Goal: Information Seeking & Learning: Learn about a topic

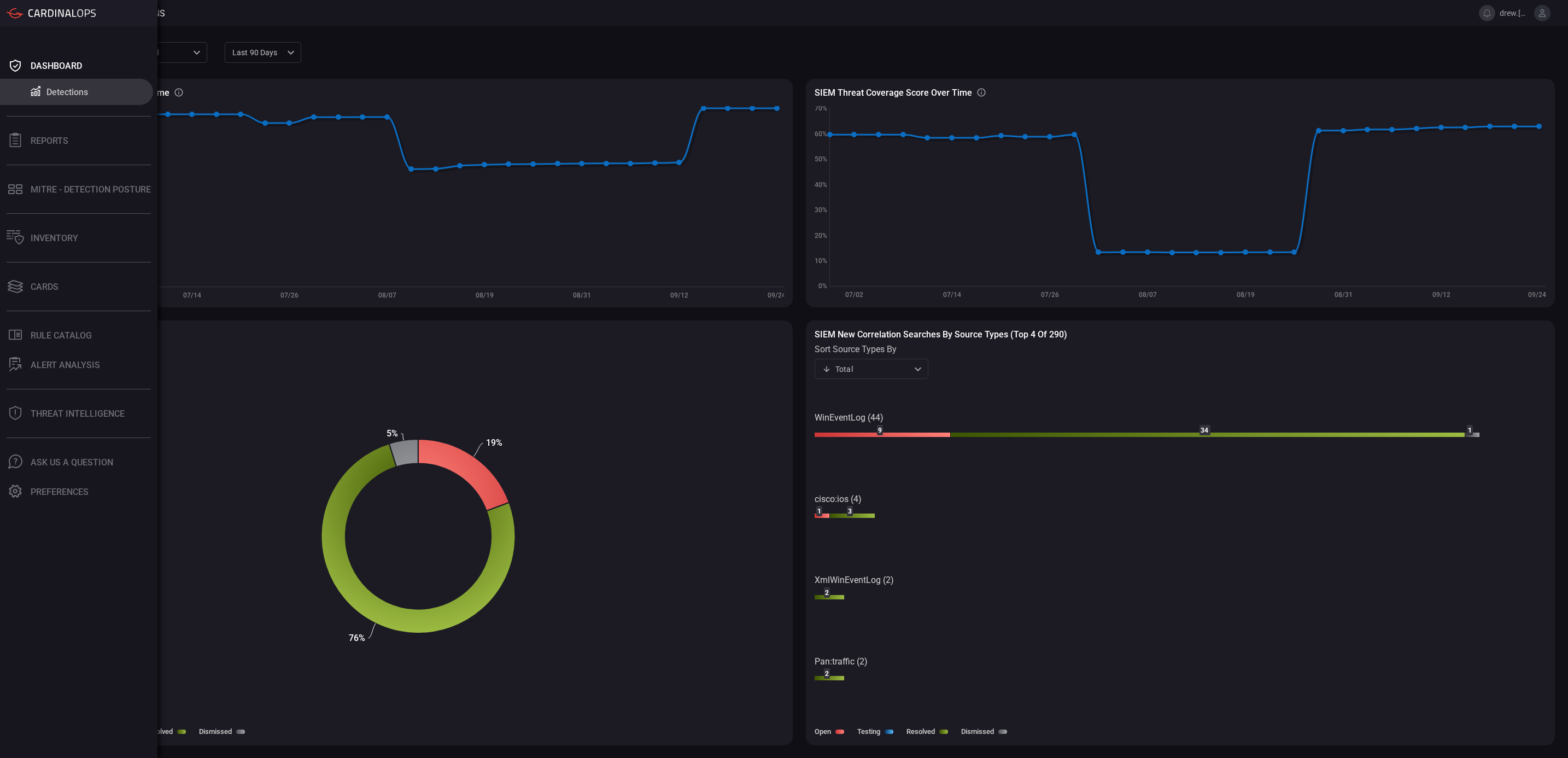
click at [63, 89] on div "Detections" at bounding box center [67, 92] width 41 height 11
click at [47, 332] on div "Rule Catalog" at bounding box center [62, 336] width 62 height 11
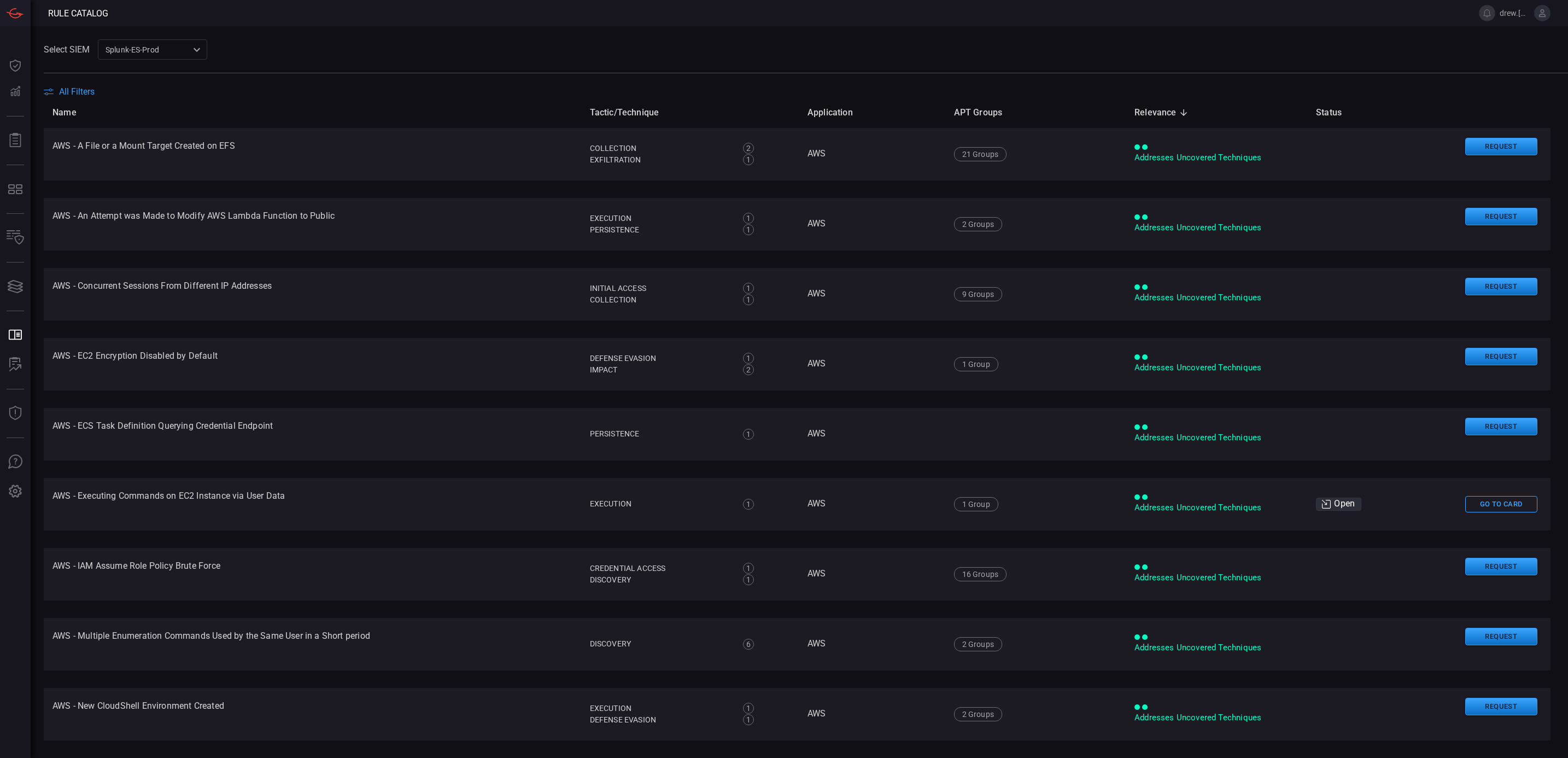
click at [62, 91] on span "All Filters" at bounding box center [76, 91] width 35 height 11
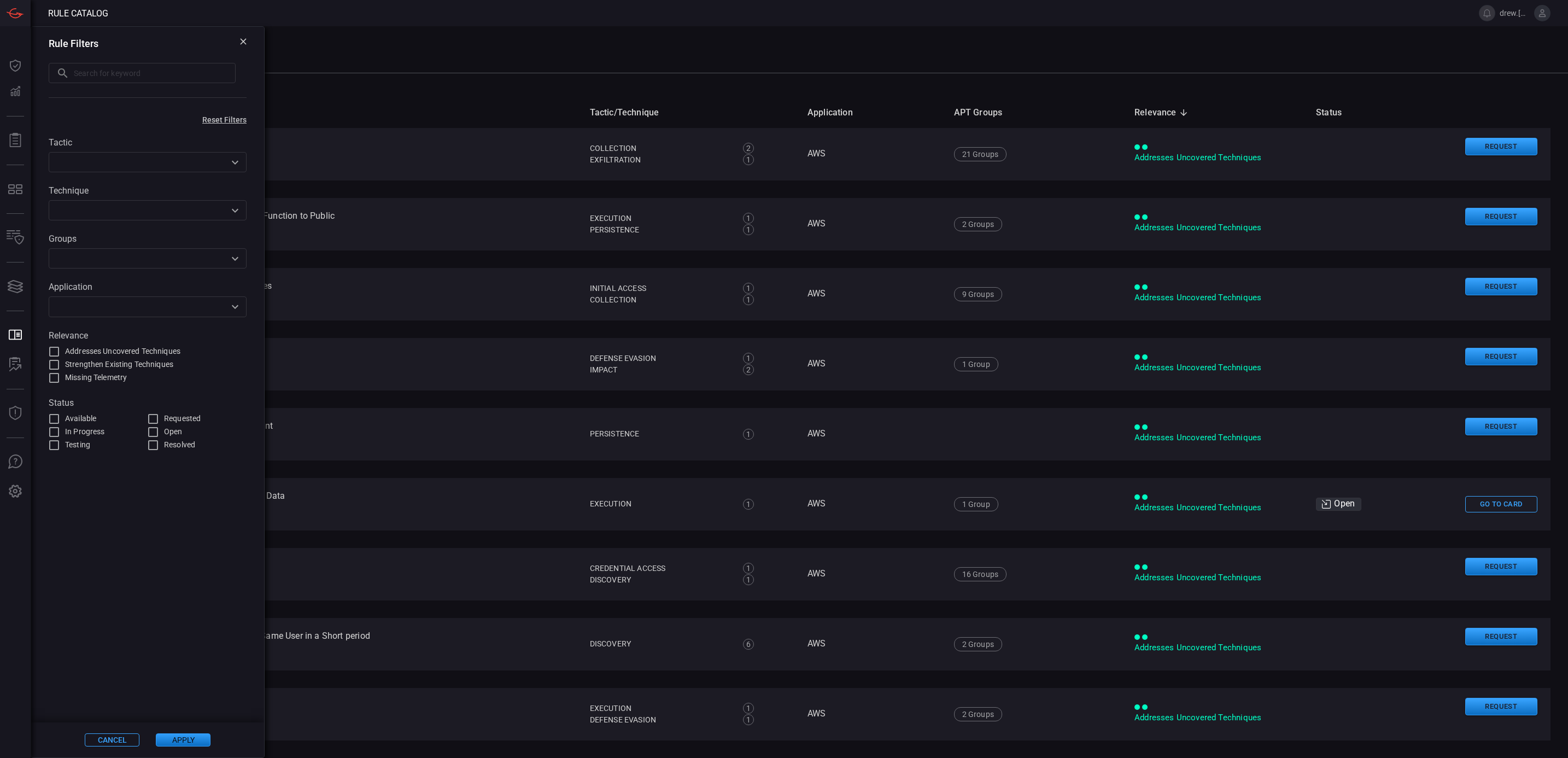
click at [98, 76] on input "text" at bounding box center [155, 73] width 162 height 20
paste input "CVE-2025-53773"
type input "CVE-2025-53773"
click at [192, 741] on button "Apply" at bounding box center [183, 740] width 54 height 13
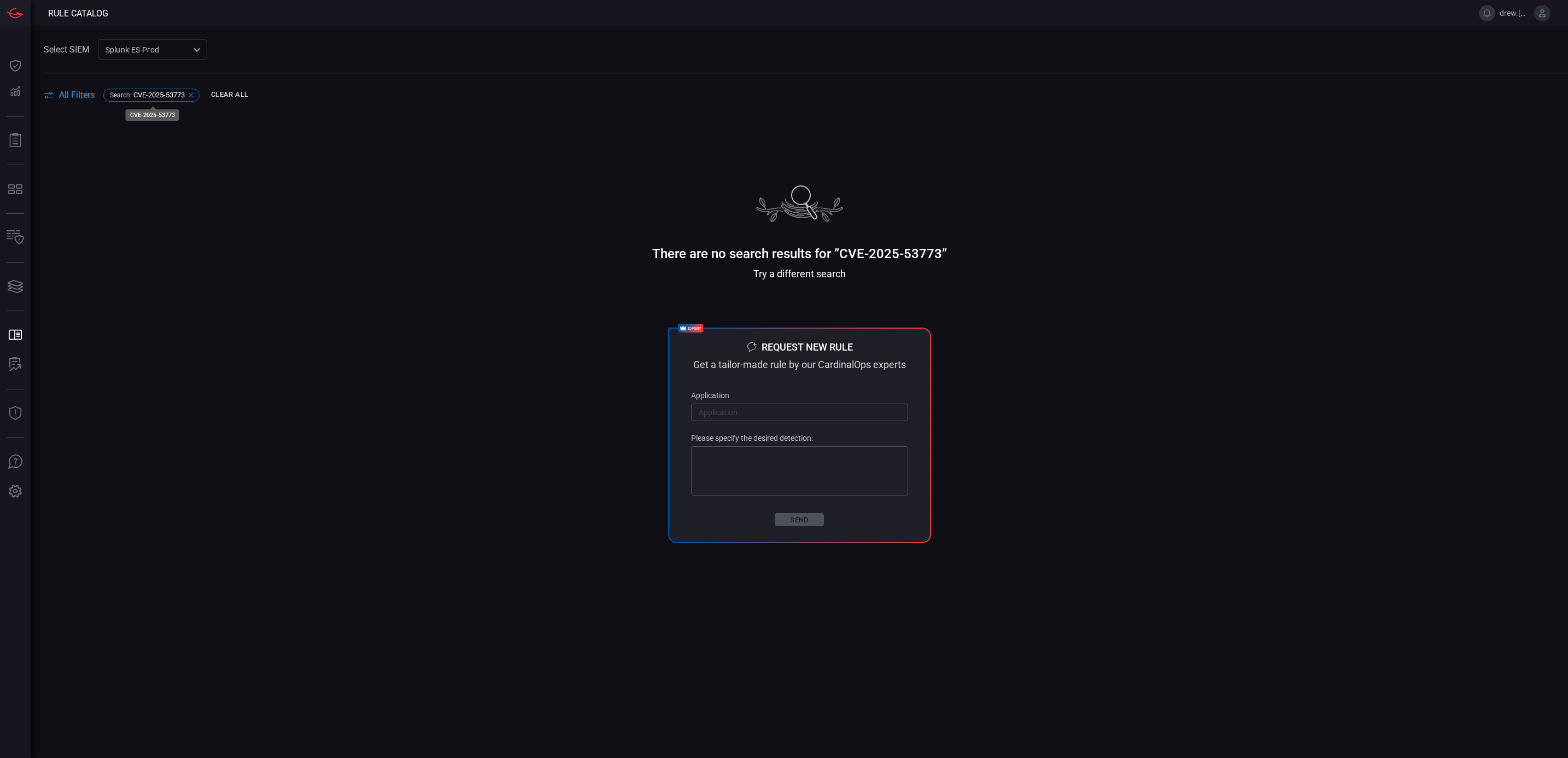
click at [192, 91] on icon at bounding box center [191, 95] width 9 height 9
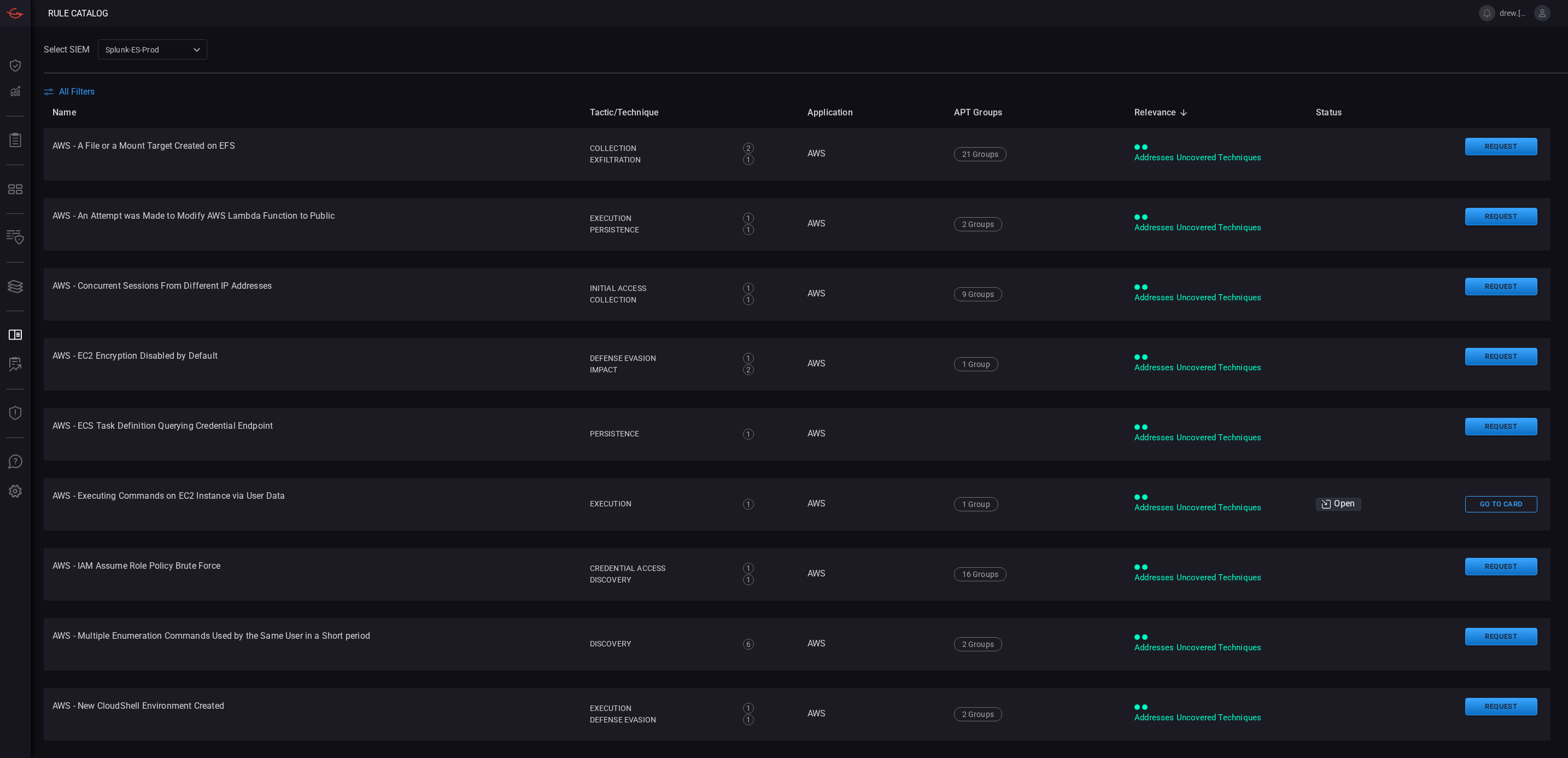
click at [165, 55] on div "Splunk-ES-Prod 0faf634c-0f6c-403d-9a98-5f25c84e76aa ​" at bounding box center [152, 49] width 109 height 20
click at [167, 50] on div at bounding box center [784, 379] width 1568 height 758
click at [66, 89] on span "All Filters" at bounding box center [76, 91] width 35 height 11
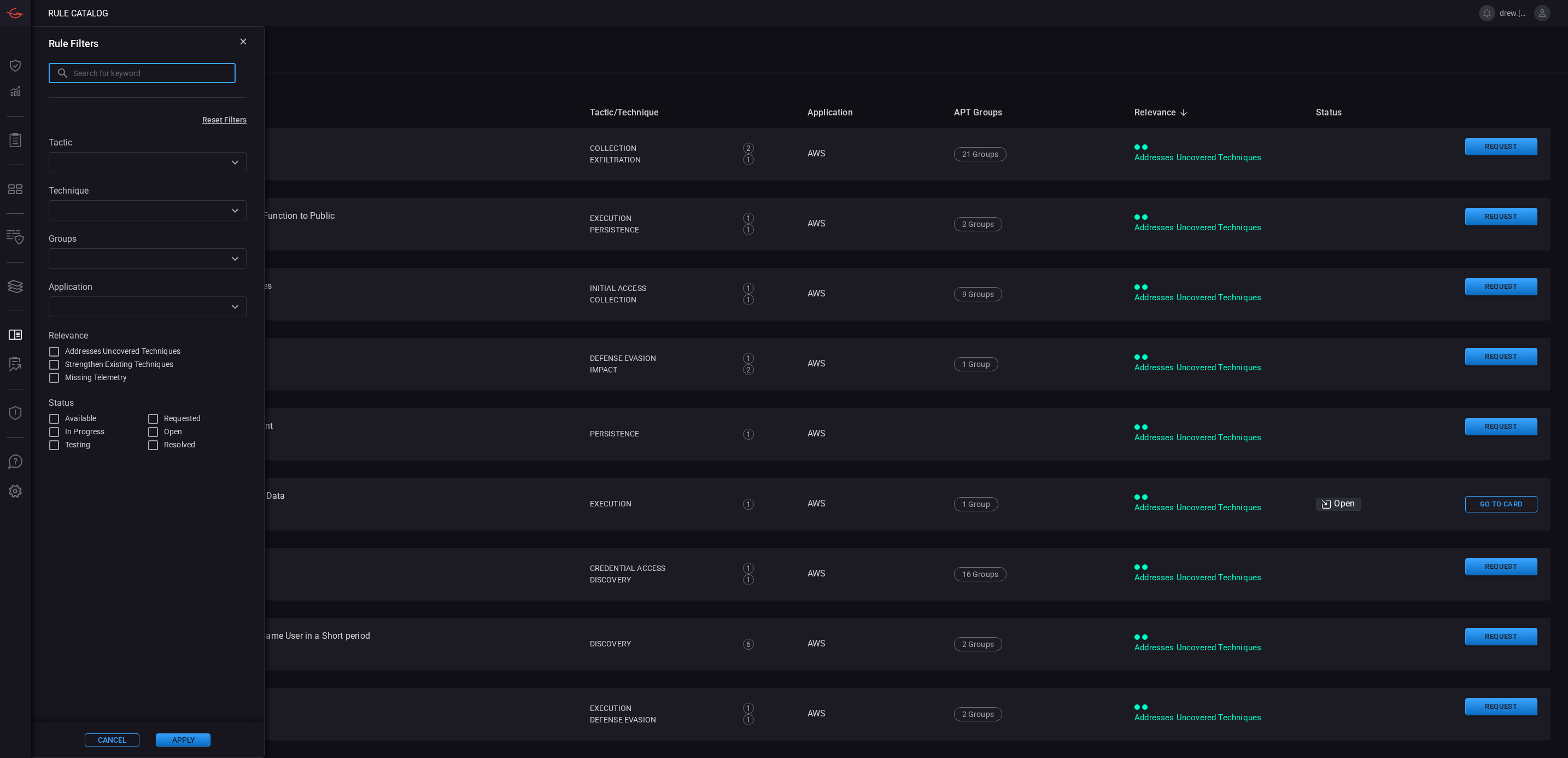
click at [81, 74] on input "text" at bounding box center [155, 73] width 162 height 20
type input "cve"
click at [190, 740] on button "Apply" at bounding box center [183, 740] width 54 height 13
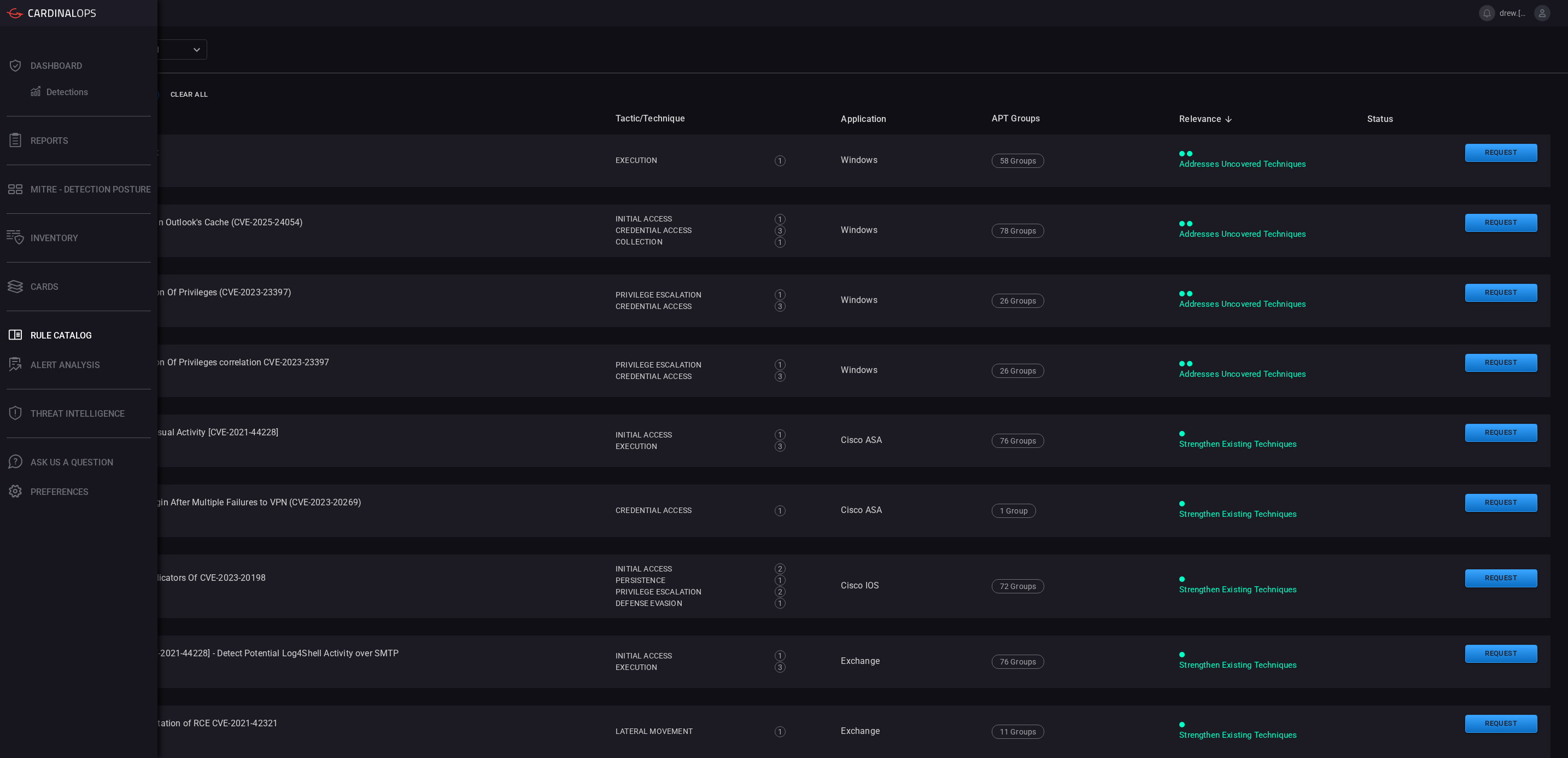
click at [7, 14] on icon at bounding box center [15, 13] width 18 height 11
click at [81, 361] on div "ALERT ANALYSIS" at bounding box center [65, 365] width 69 height 11
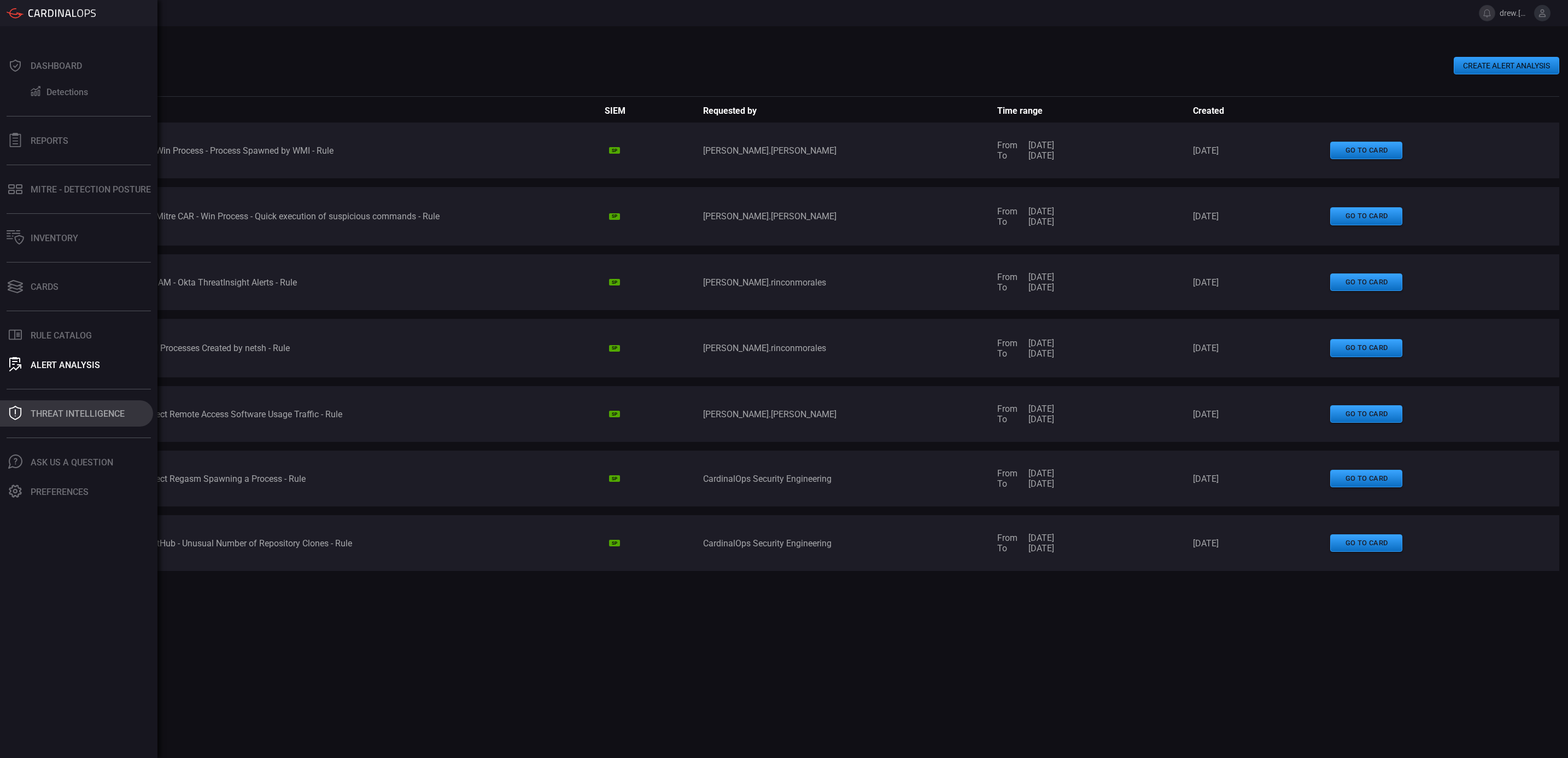
click at [94, 418] on div "Threat Intelligence" at bounding box center [77, 414] width 94 height 11
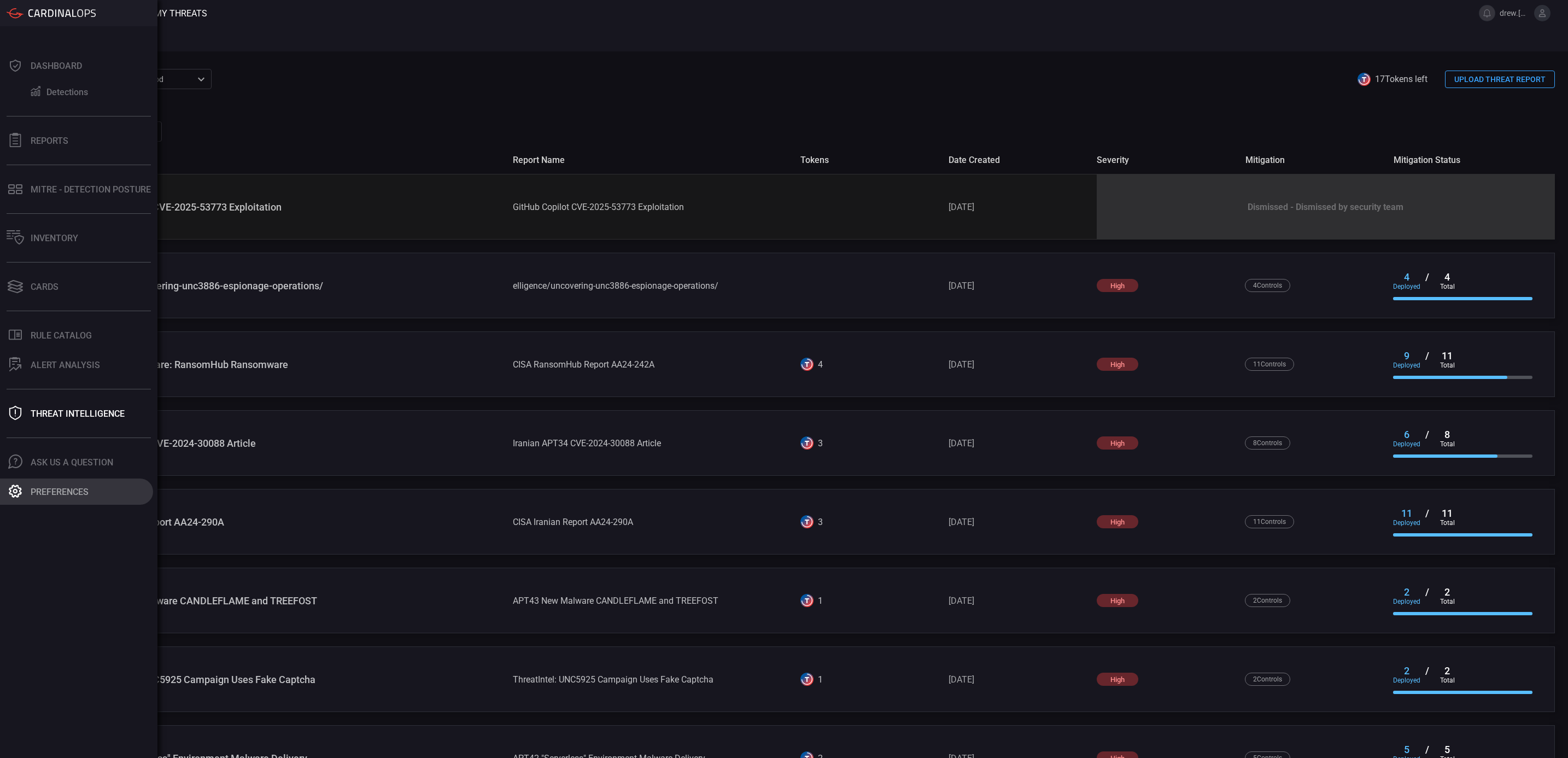
click at [76, 491] on div "Preferences" at bounding box center [60, 492] width 58 height 11
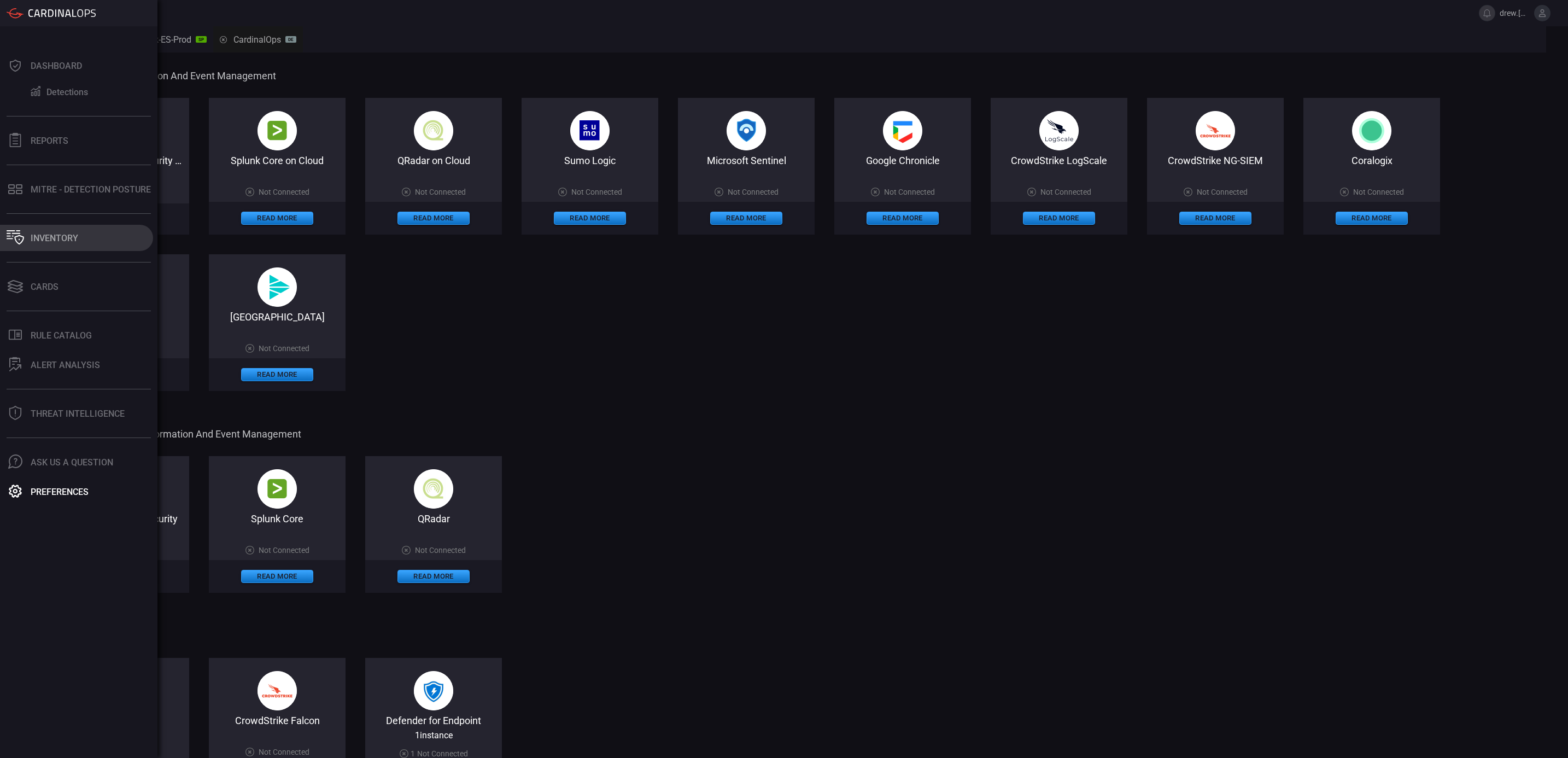
click at [49, 234] on div "Inventory" at bounding box center [54, 238] width 47 height 11
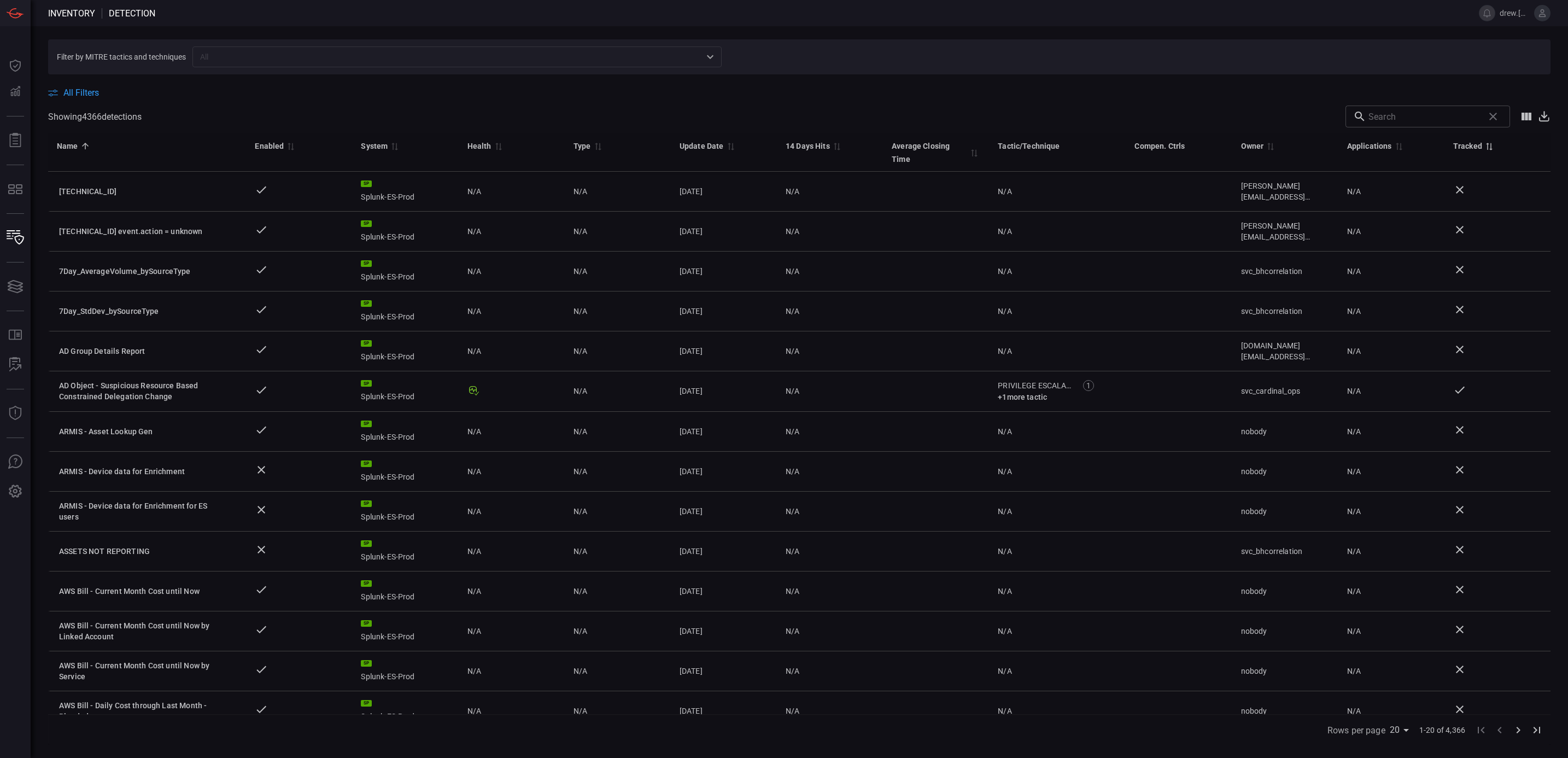
click at [1486, 143] on icon "Sort by Tracked descending" at bounding box center [1489, 146] width 6 height 8
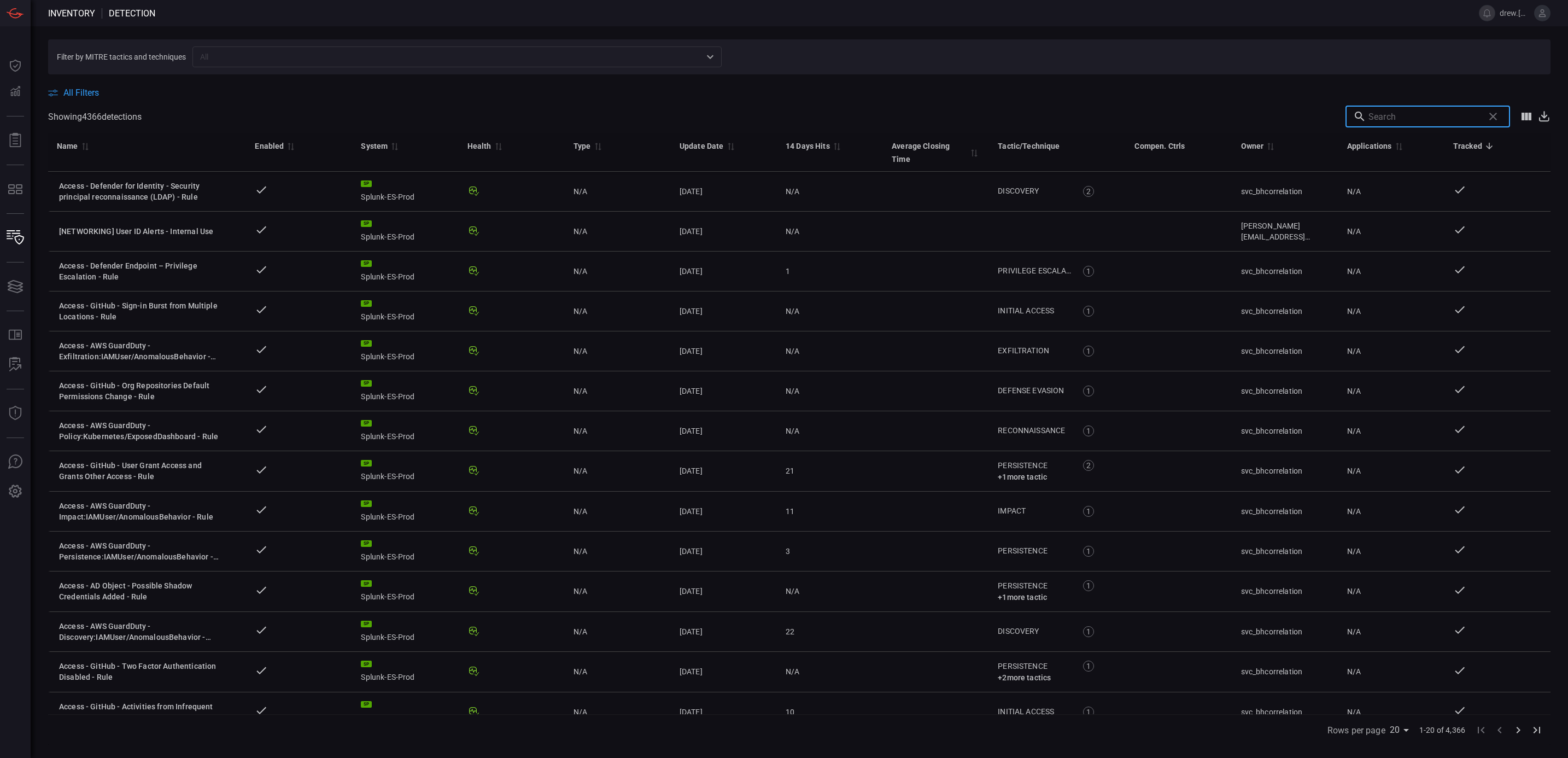
click at [1403, 121] on input "text" at bounding box center [1424, 116] width 111 height 22
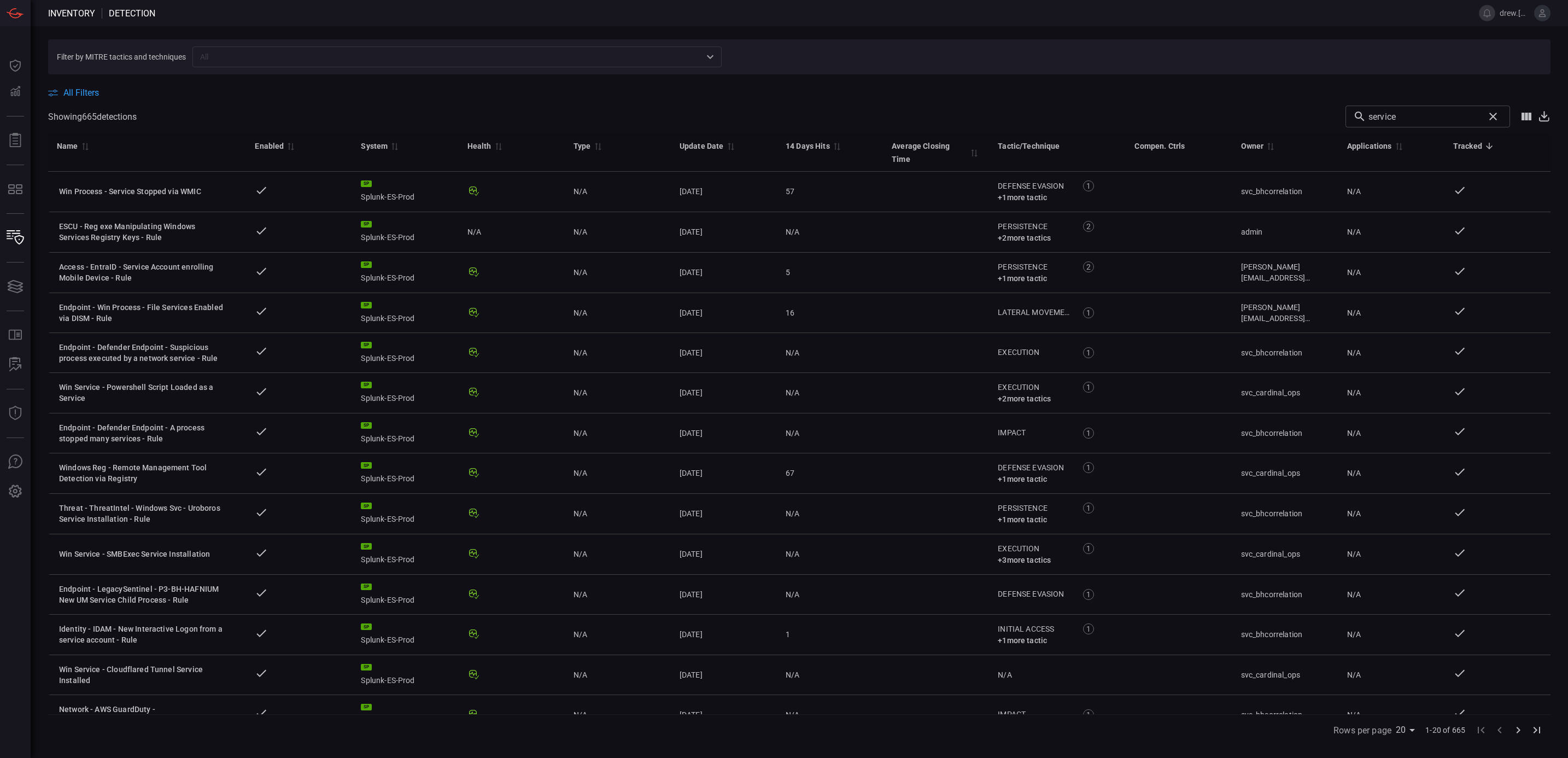
click at [294, 56] on input "text" at bounding box center [448, 57] width 505 height 14
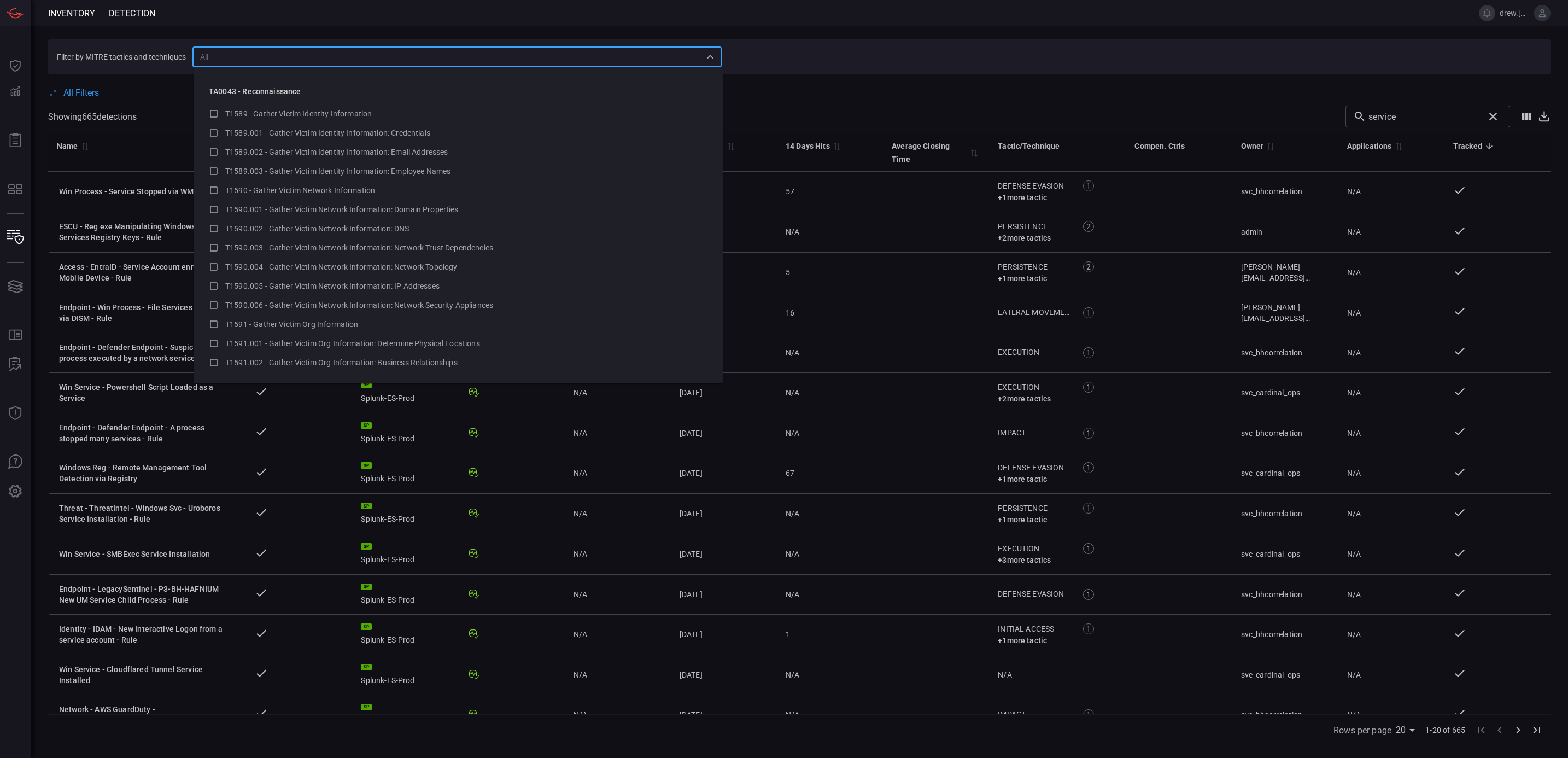
click at [753, 21] on span at bounding box center [810, 13] width 1310 height 26
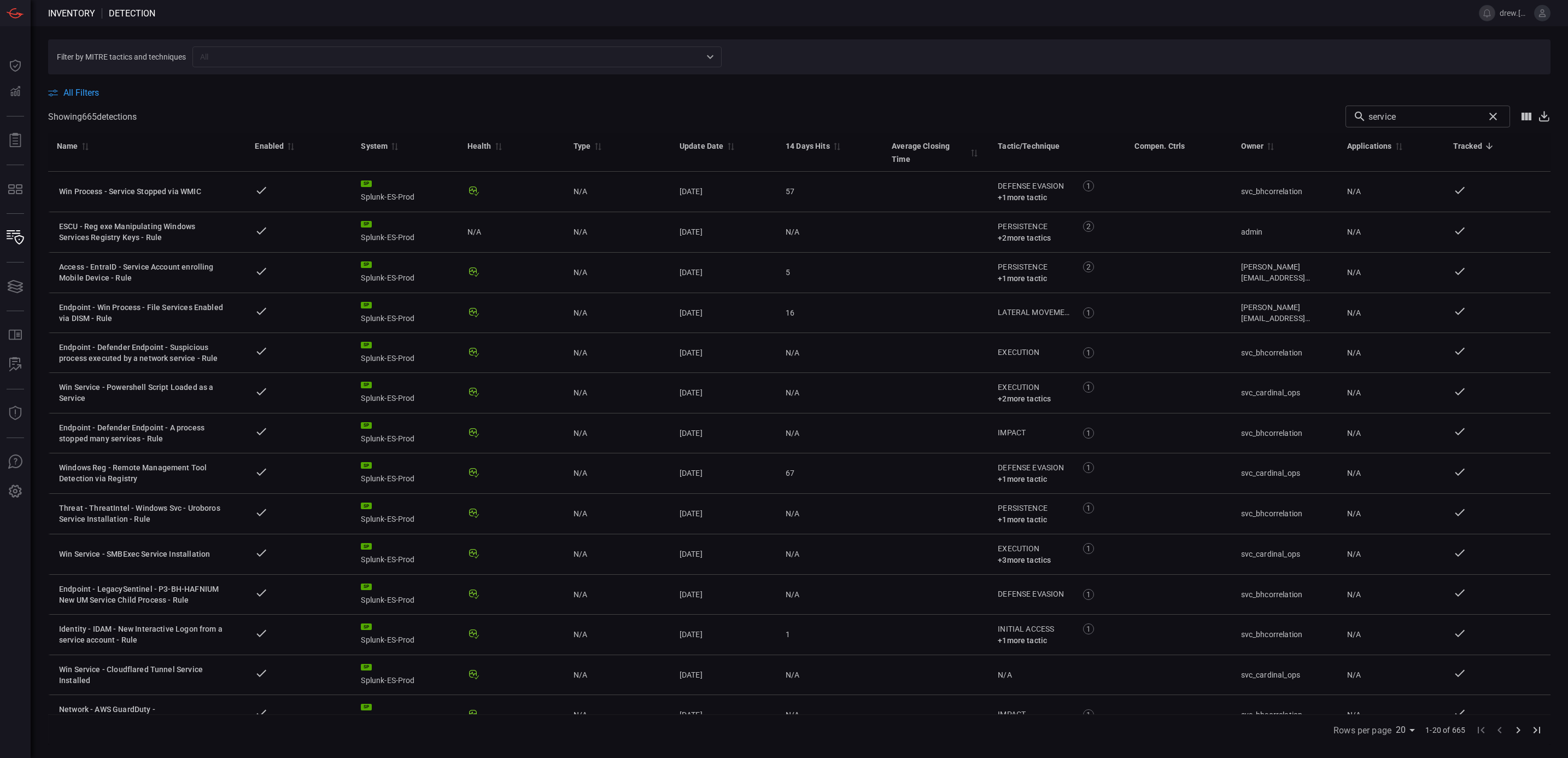
click at [1520, 732] on icon "Go to next page" at bounding box center [1518, 730] width 13 height 13
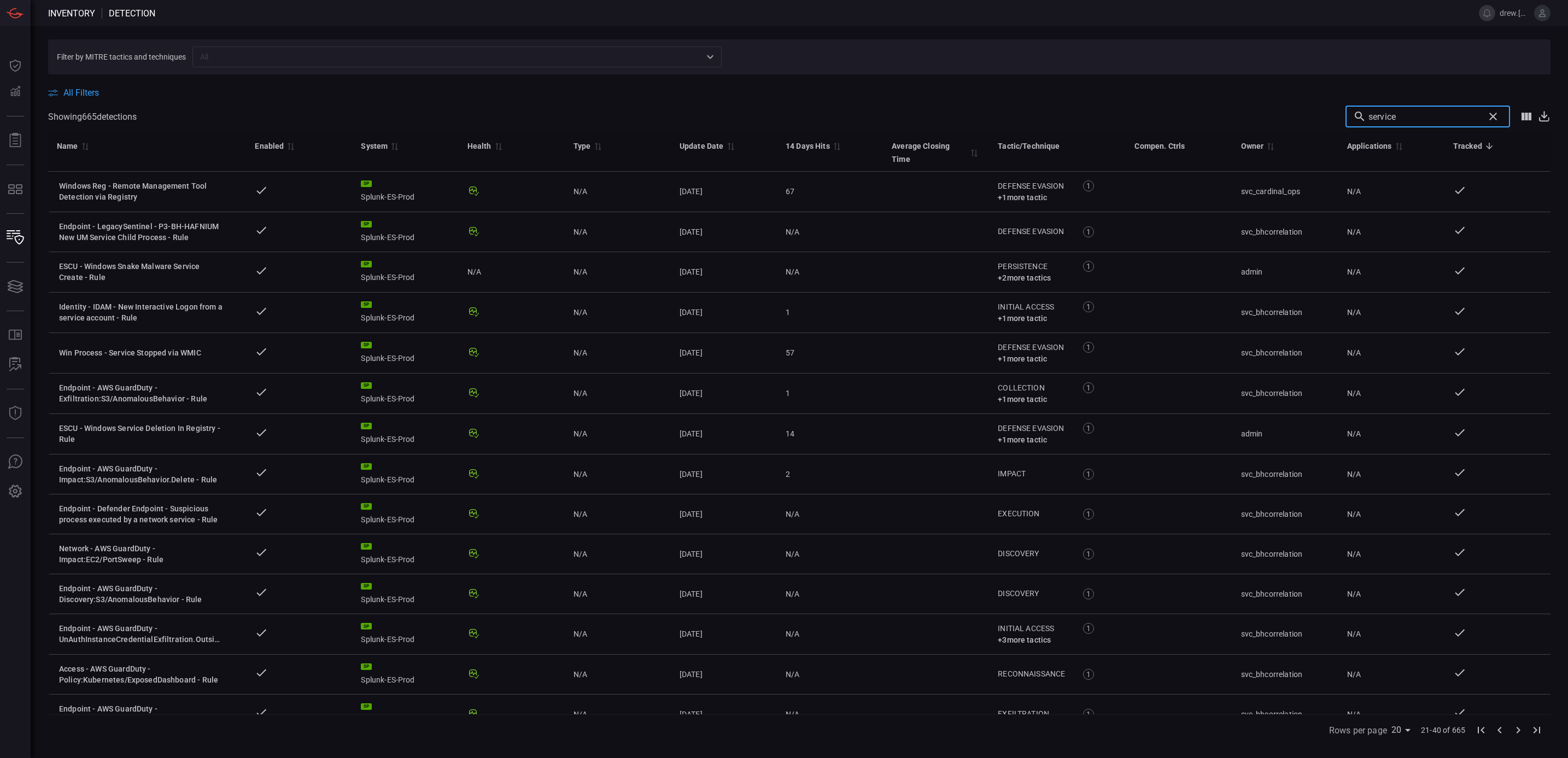
click at [1424, 113] on input "service" at bounding box center [1424, 116] width 111 height 22
type input "service account"
